Goal: Task Accomplishment & Management: Manage account settings

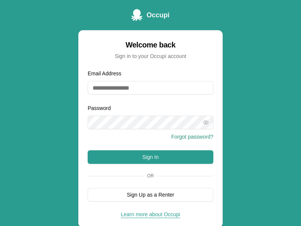
click at [150, 157] on button "Sign In" at bounding box center [151, 157] width 126 height 14
